Goal: Task Accomplishment & Management: Use online tool/utility

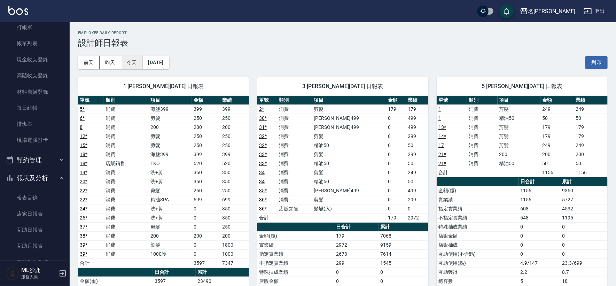
click at [126, 63] on button "今天" at bounding box center [132, 62] width 22 height 13
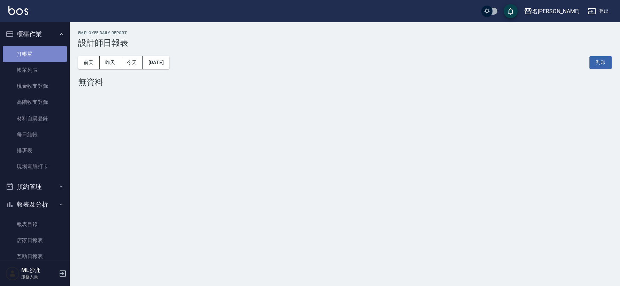
click at [36, 51] on link "打帳單" at bounding box center [35, 54] width 64 height 16
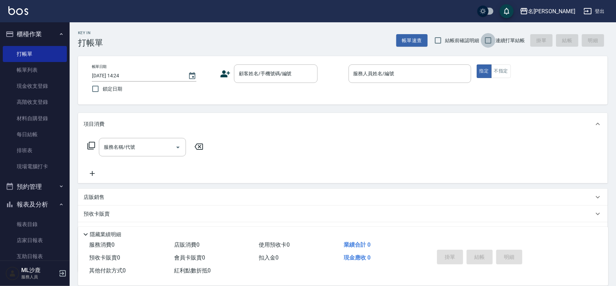
click at [492, 43] on input "連續打單結帳" at bounding box center [488, 40] width 15 height 15
click at [484, 39] on input "連續打單結帳" at bounding box center [488, 40] width 15 height 15
checkbox input "true"
click at [217, 30] on div "Key In 打帳單 帳單速查 結帳前確認明細 連續打單結帳 掛單 結帳 明細" at bounding box center [339, 34] width 538 height 25
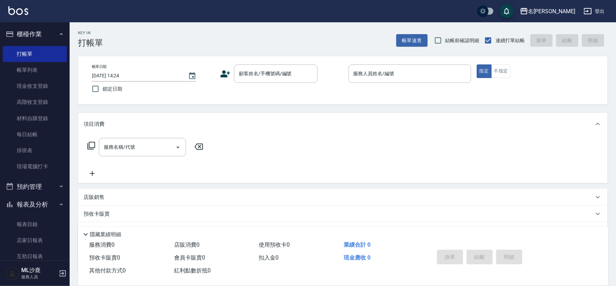
click at [217, 30] on div "Key In 打帳單 帳單速查 結帳前確認明細 連續打單結帳 掛單 結帳 明細" at bounding box center [339, 34] width 538 height 25
